Goal: Task Accomplishment & Management: Use online tool/utility

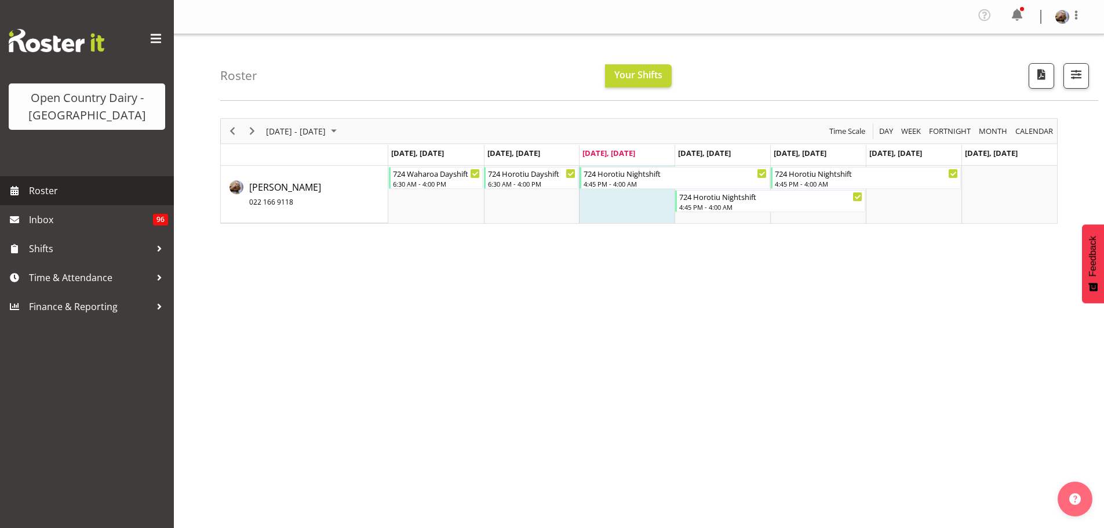
click at [35, 191] on span "Roster" at bounding box center [98, 190] width 139 height 17
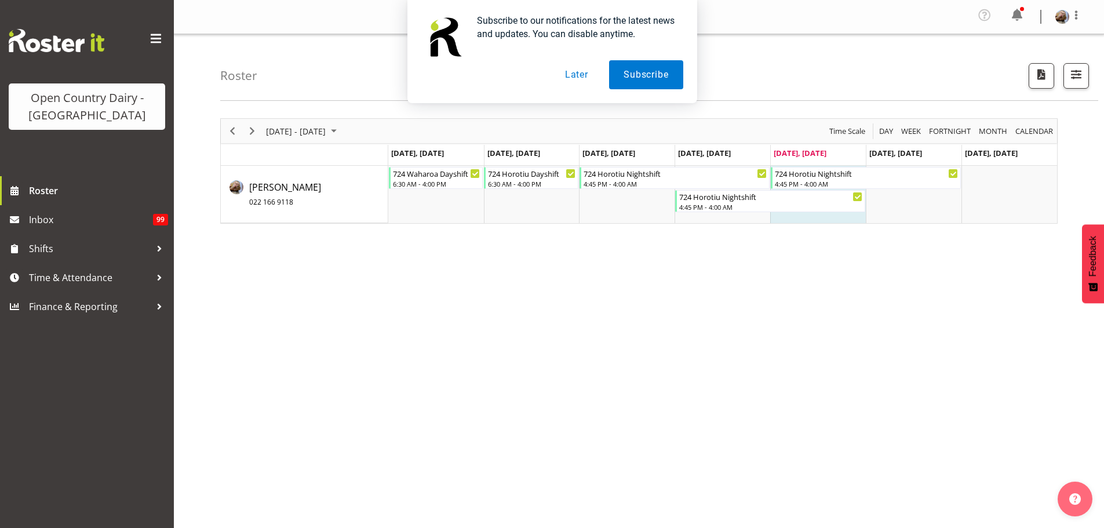
click at [577, 79] on button "Later" at bounding box center [577, 74] width 52 height 29
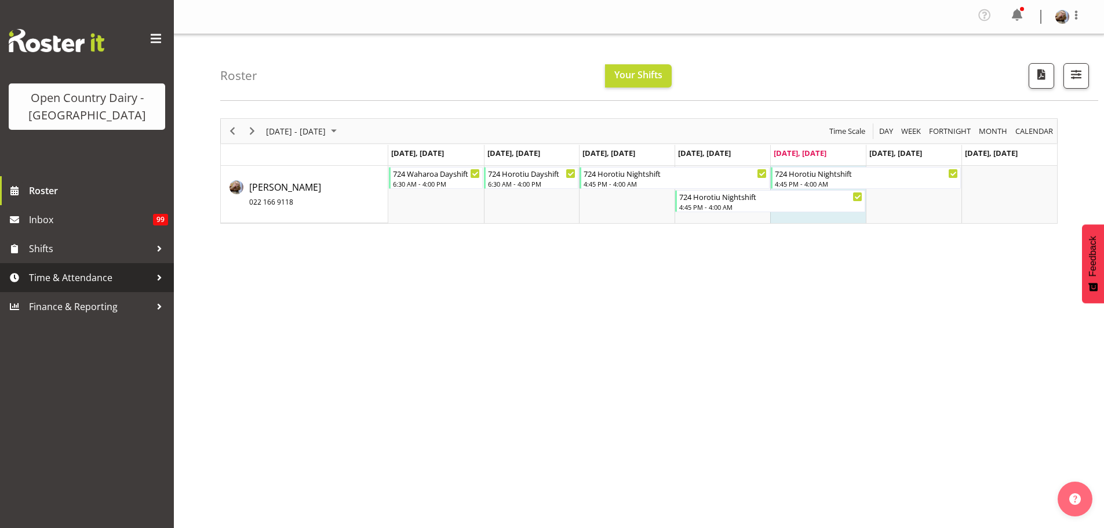
click at [47, 274] on span "Time & Attendance" at bounding box center [90, 277] width 122 height 17
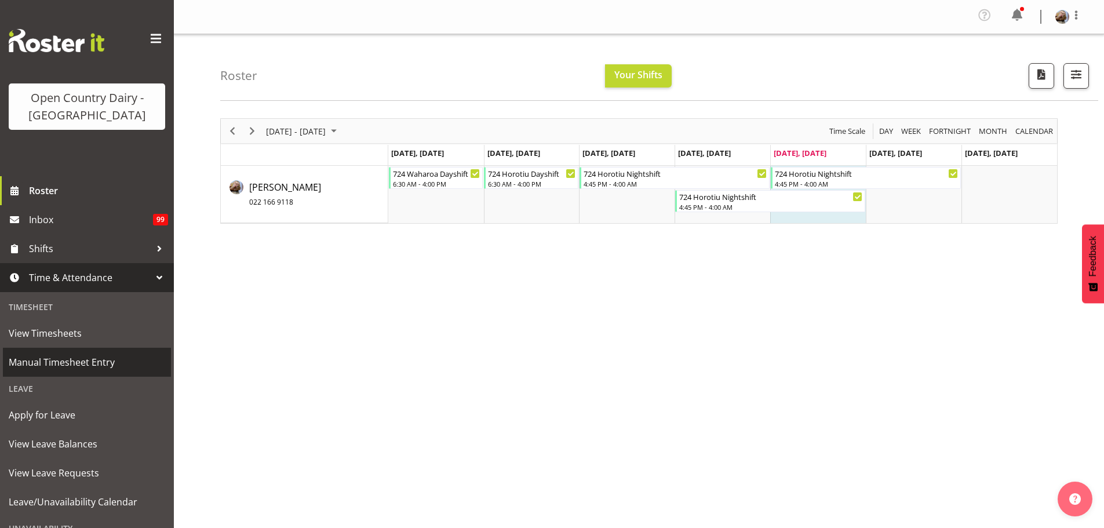
click at [37, 359] on span "Manual Timesheet Entry" at bounding box center [87, 362] width 157 height 17
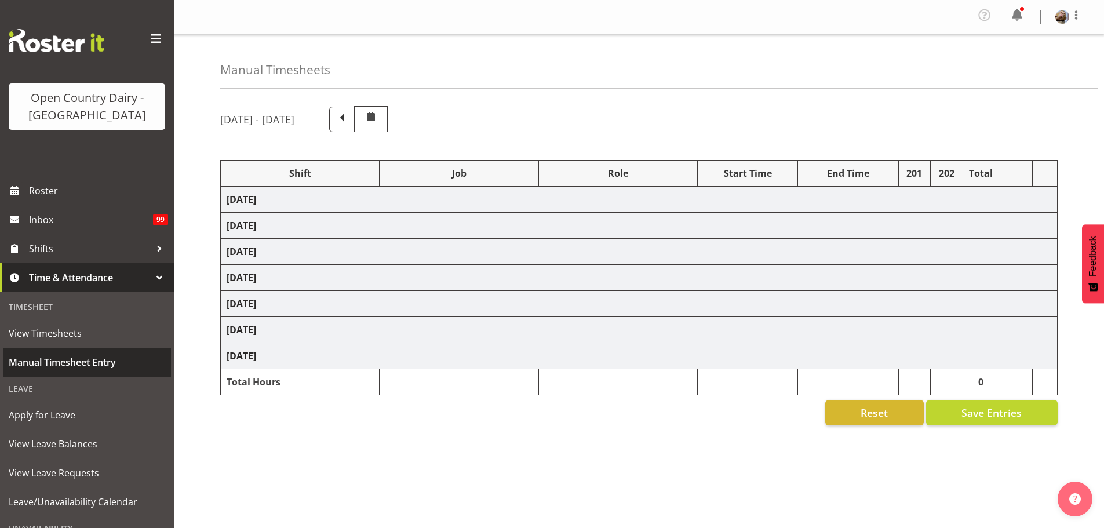
select select "78951"
select select "78985"
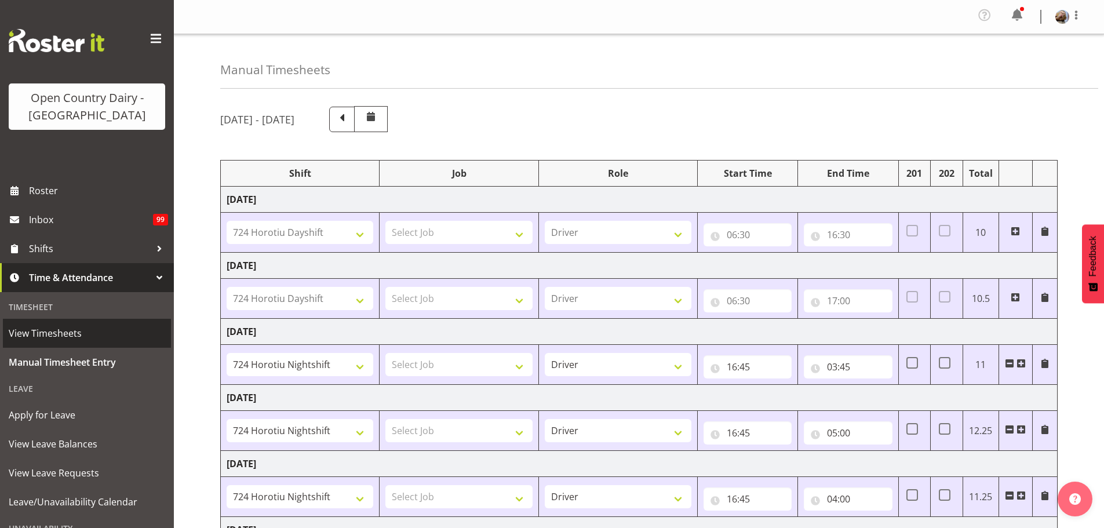
click at [29, 334] on span "View Timesheets" at bounding box center [87, 333] width 157 height 17
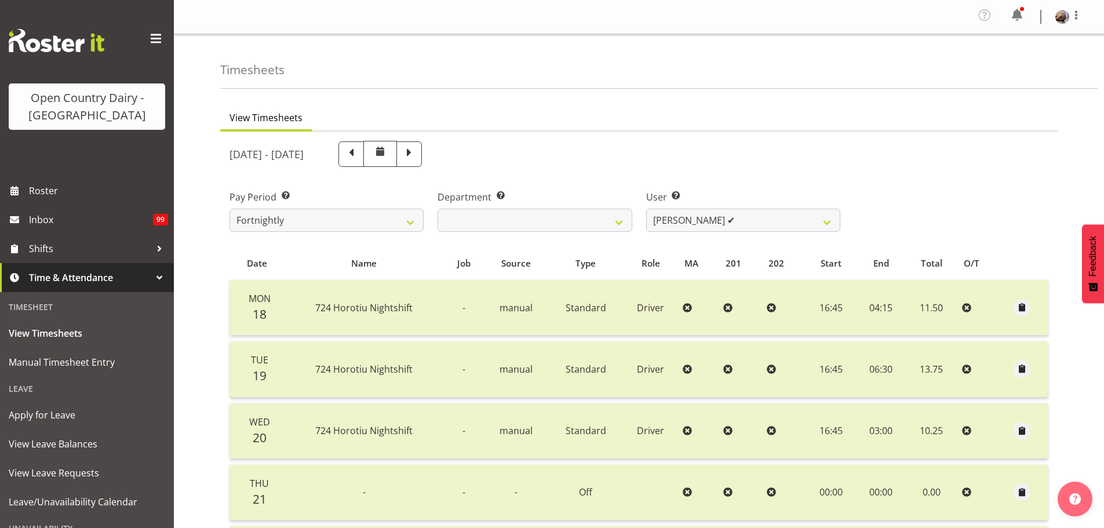
click at [417, 152] on span at bounding box center [409, 152] width 15 height 15
select select
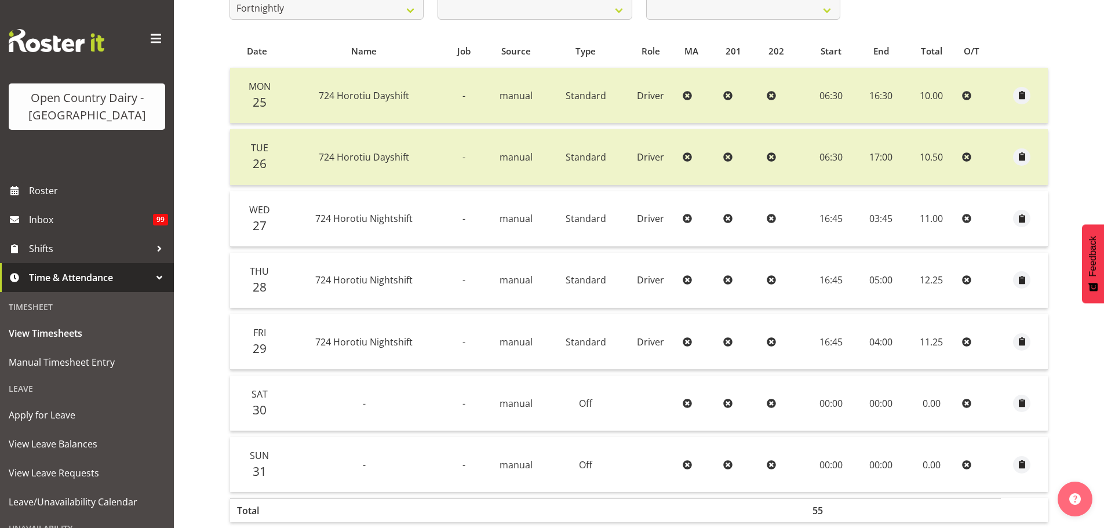
scroll to position [232, 0]
